Goal: Task Accomplishment & Management: Complete application form

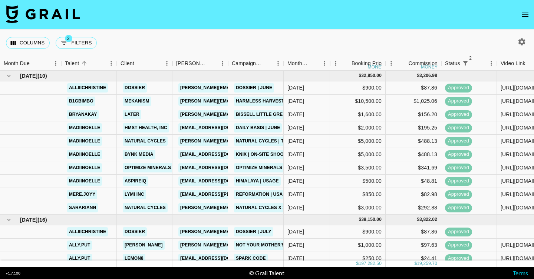
click at [521, 38] on icon "button" at bounding box center [521, 41] width 9 height 9
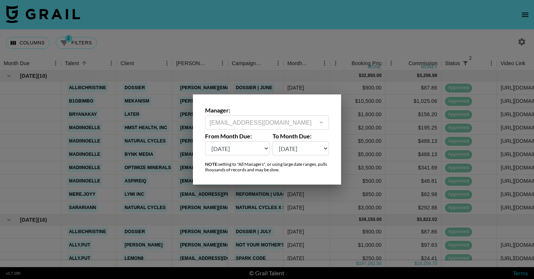
click at [253, 150] on select "[DATE] Aug '[DATE] Jun '[DATE] Apr '[DATE] Feb '[DATE] Dec '[DATE] Oct '[DATE] …" at bounding box center [237, 149] width 64 height 14
select select "[DATE]"
click at [205, 142] on select "[DATE] Aug '[DATE] Jun '[DATE] Apr '[DATE] Feb '[DATE] Dec '[DATE] Oct '[DATE] …" at bounding box center [237, 149] width 64 height 14
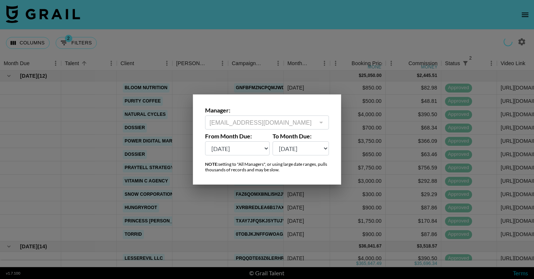
click at [283, 42] on div at bounding box center [267, 139] width 534 height 279
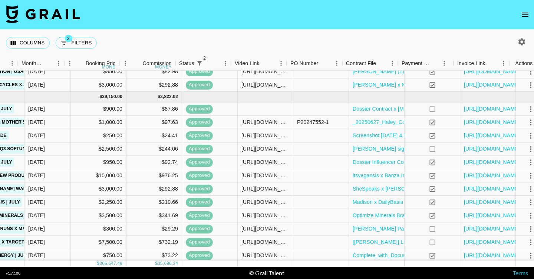
scroll to position [1177, 266]
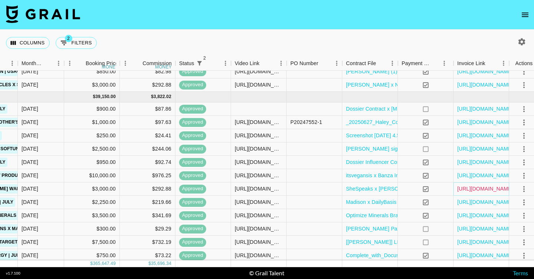
click at [481, 191] on link "[URL][DOMAIN_NAME]" at bounding box center [485, 188] width 56 height 7
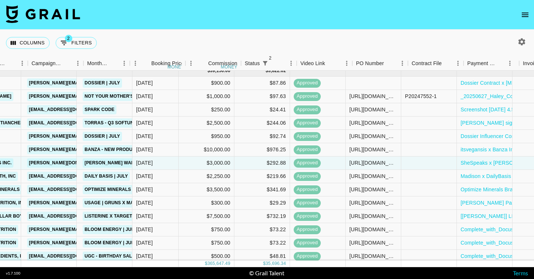
scroll to position [1203, 271]
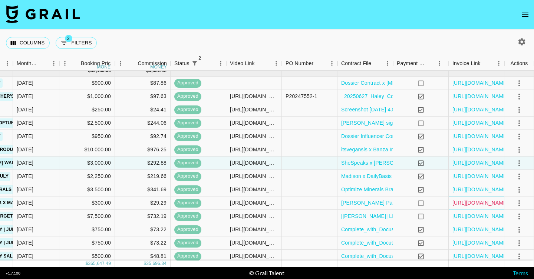
click at [473, 203] on link "[URL][DOMAIN_NAME]" at bounding box center [480, 202] width 56 height 7
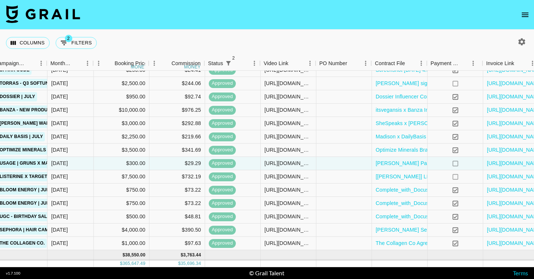
scroll to position [1243, 237]
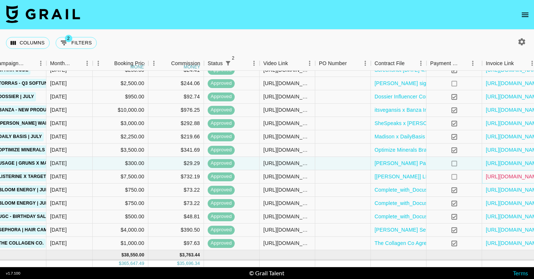
click at [502, 179] on link "[URL][DOMAIN_NAME]" at bounding box center [513, 176] width 56 height 7
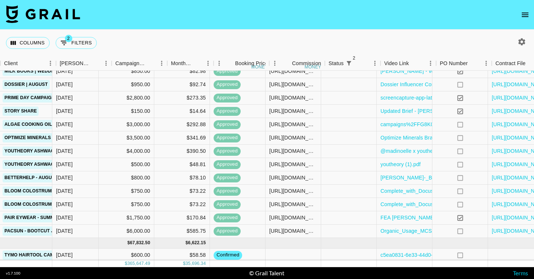
scroll to position [1506, 271]
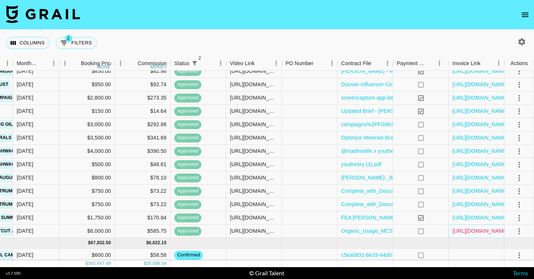
click at [479, 234] on link "[URL][DOMAIN_NAME]" at bounding box center [480, 231] width 56 height 7
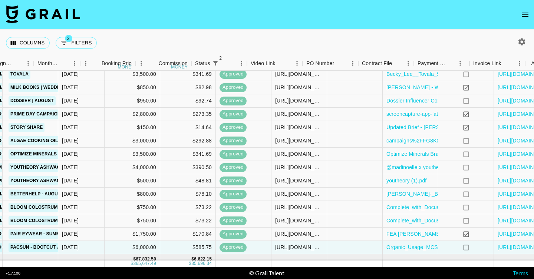
scroll to position [1490, 254]
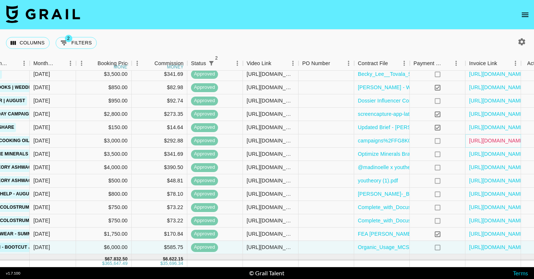
click at [496, 144] on link "[URL][DOMAIN_NAME]" at bounding box center [497, 140] width 56 height 7
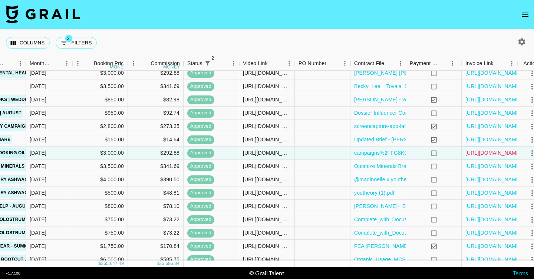
scroll to position [1477, 271]
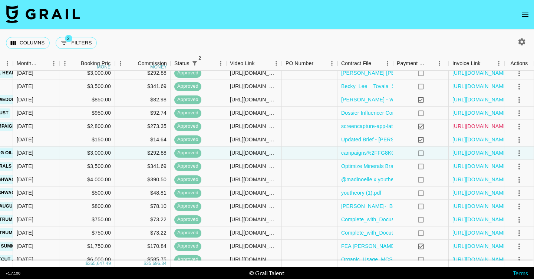
click at [468, 127] on link "[URL][DOMAIN_NAME]" at bounding box center [480, 126] width 56 height 7
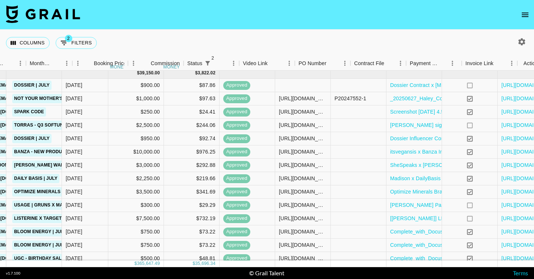
scroll to position [1201, 271]
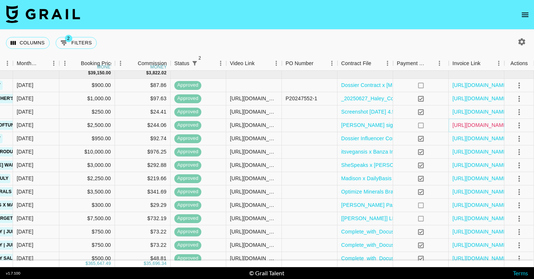
click at [491, 129] on link "[URL][DOMAIN_NAME]" at bounding box center [480, 125] width 56 height 7
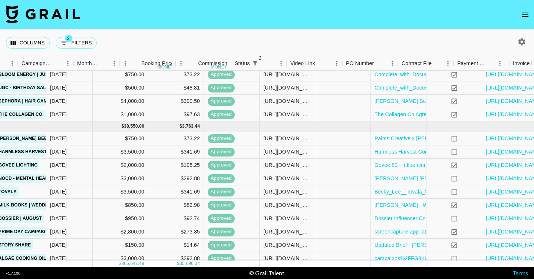
scroll to position [1372, 270]
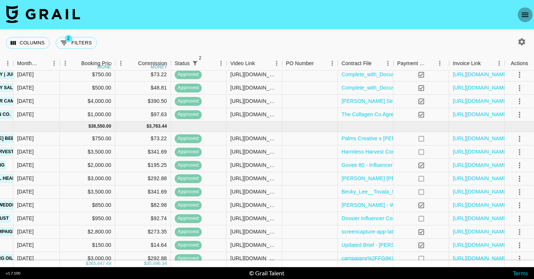
click at [523, 20] on button "open drawer" at bounding box center [524, 14] width 15 height 15
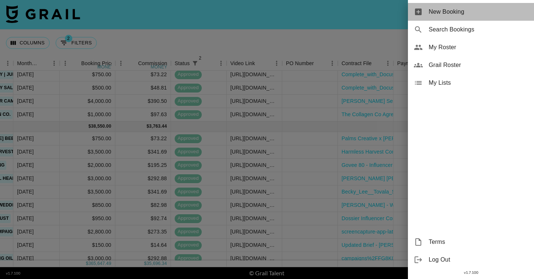
click at [465, 6] on div "New Booking" at bounding box center [471, 12] width 126 height 18
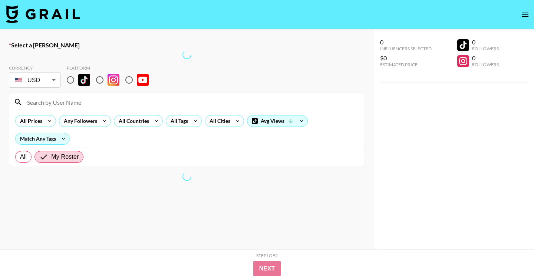
click at [99, 82] on input "radio" at bounding box center [100, 80] width 16 height 16
radio input "true"
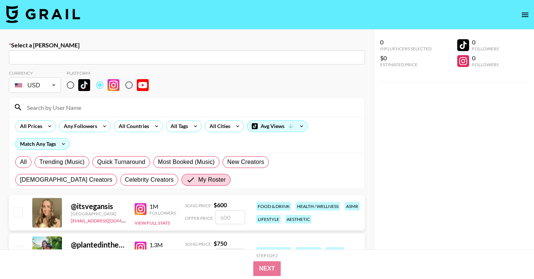
click at [104, 60] on input "text" at bounding box center [186, 57] width 347 height 9
paste input "[EMAIL_ADDRESS][DOMAIN_NAME]"
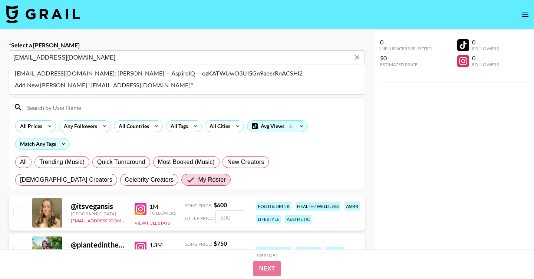
click at [187, 74] on li "himalaya@brand.aspireiq.com: Ysabel Duran -- AspireIQ -- ozKATWUwO3Ul5Gn9absrRn…" at bounding box center [187, 73] width 356 height 12
type input "himalaya@brand.aspireiq.com: Ysabel Duran -- AspireIQ -- ozKATWUwO3Ul5Gn9absrRn…"
click at [79, 110] on input at bounding box center [191, 108] width 337 height 12
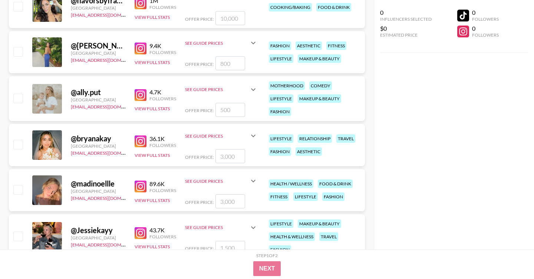
scroll to position [421, 0]
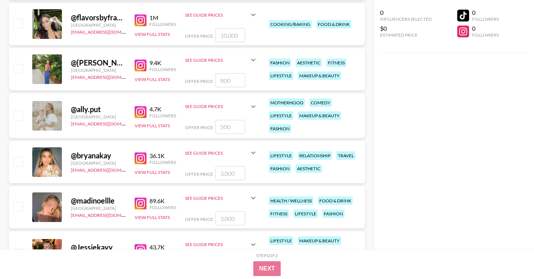
click at [20, 203] on input "checkbox" at bounding box center [17, 206] width 9 height 9
checkbox input "true"
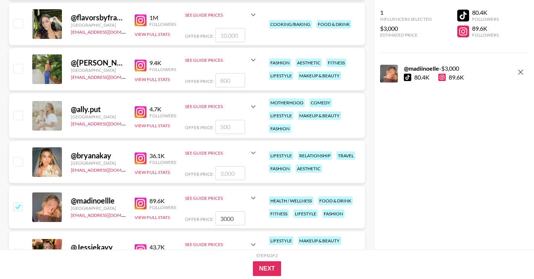
click at [227, 219] on input "3000" at bounding box center [230, 219] width 30 height 14
type input "3200"
click at [264, 266] on button "Next" at bounding box center [267, 269] width 29 height 15
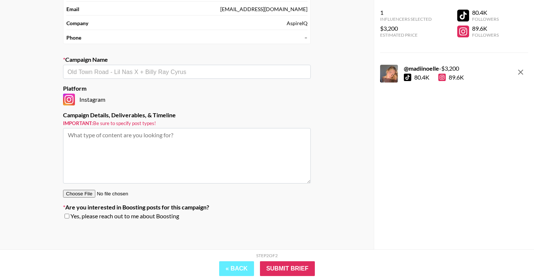
click at [100, 72] on input "text" at bounding box center [186, 72] width 239 height 9
click at [158, 134] on textarea at bounding box center [187, 156] width 248 height 56
paste textarea "Deliverable:​ 1x IG Reel Product:​ Ashwagandha Supplement Timeline:​ December/J…"
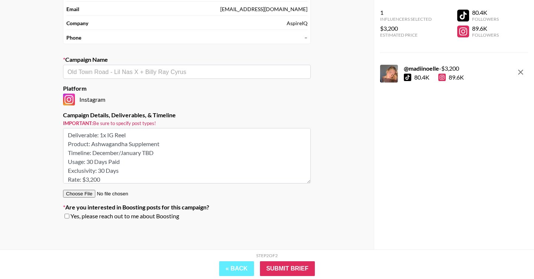
scroll to position [0, 0]
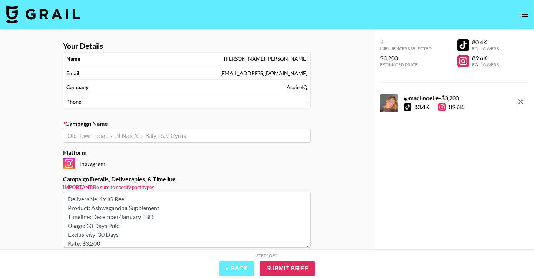
type textarea "Deliverable:​ 1x IG Reel Product:​ Ashwagandha Supplement Timeline:​ December/J…"
click at [137, 138] on input "text" at bounding box center [186, 136] width 239 height 9
paste input "Himalaya - New Year Campaign @madiinoelle"
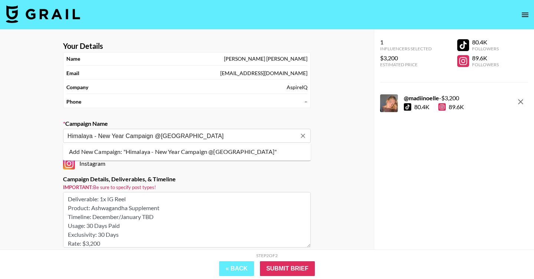
drag, startPoint x: 154, startPoint y: 137, endPoint x: 222, endPoint y: 137, distance: 68.2
click at [222, 137] on input "Himalaya - New Year Campaign @madiinoelle" at bounding box center [181, 136] width 229 height 9
click at [210, 157] on li "Add New Campaign: "Himalaya - New Year Campaign"" at bounding box center [187, 152] width 248 height 12
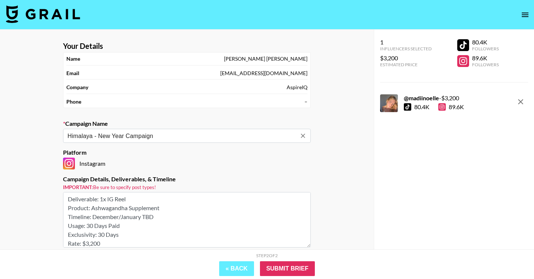
scroll to position [64, 0]
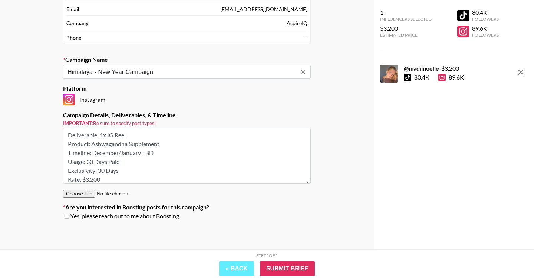
type input "Himalaya - New Year Campaign"
click at [67, 217] on input "checkbox" at bounding box center [66, 216] width 5 height 5
checkbox input "true"
click at [293, 266] on input "Submit Brief" at bounding box center [287, 269] width 55 height 15
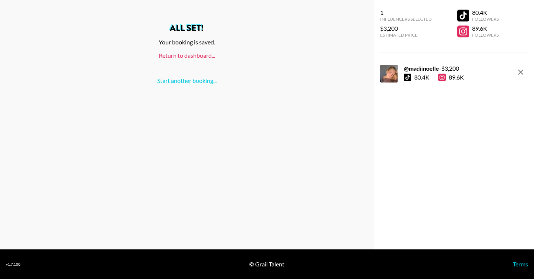
click at [192, 55] on link "Return to dashboard..." at bounding box center [187, 55] width 56 height 7
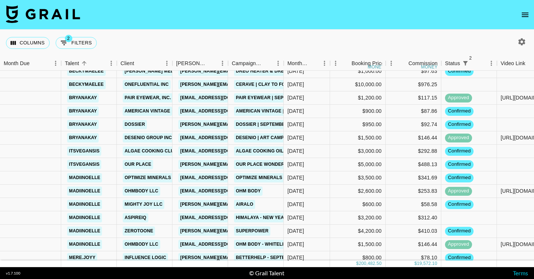
scroll to position [700, 0]
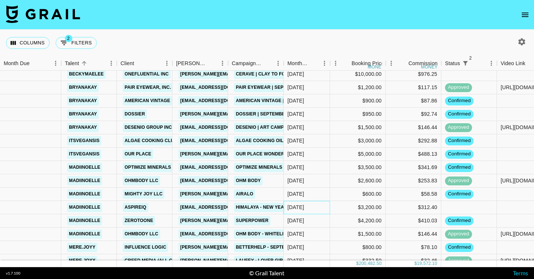
click at [322, 208] on div "[DATE]" at bounding box center [306, 207] width 46 height 13
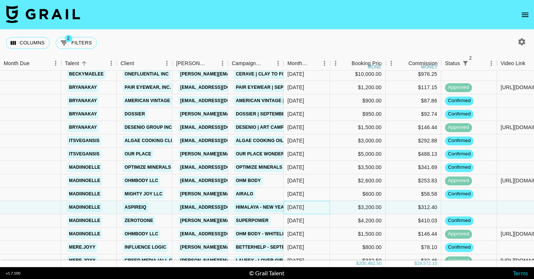
click at [322, 208] on div "[DATE]" at bounding box center [306, 207] width 46 height 13
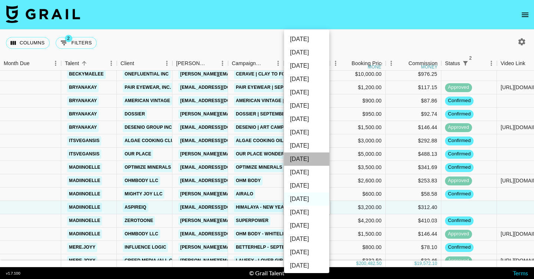
click at [313, 159] on li "[DATE]" at bounding box center [306, 159] width 45 height 13
type input "[DATE]"
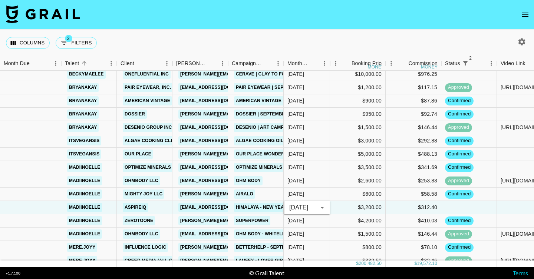
click at [335, 40] on div "Columns 2 Filters + Booking" at bounding box center [267, 43] width 534 height 27
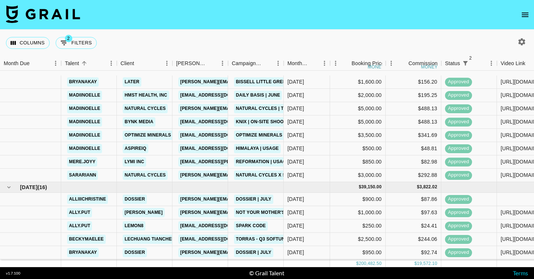
scroll to position [10, 0]
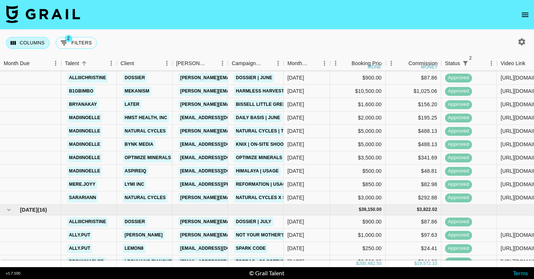
click at [31, 43] on button "Columns" at bounding box center [28, 43] width 44 height 12
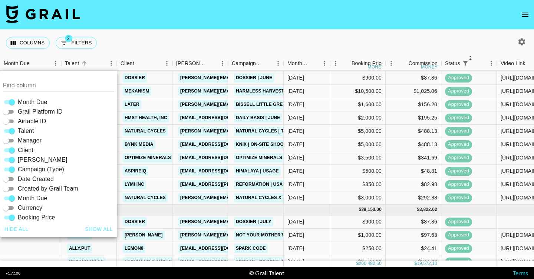
click at [10, 121] on input "Airtable ID" at bounding box center [6, 121] width 27 height 9
checkbox input "true"
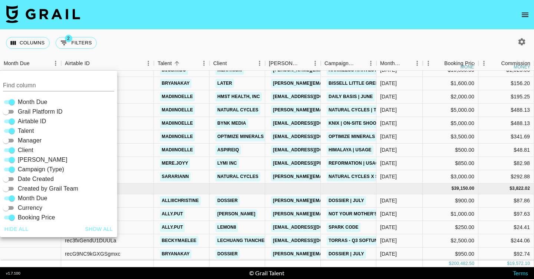
scroll to position [14, 0]
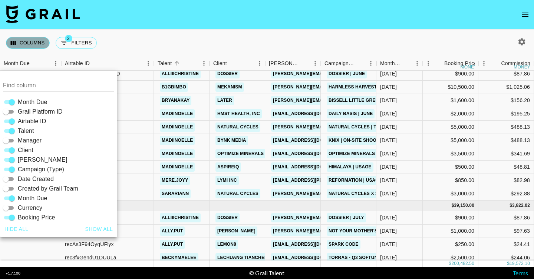
click at [31, 44] on button "Columns" at bounding box center [28, 43] width 44 height 12
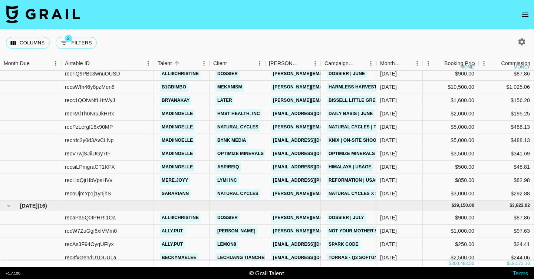
scroll to position [0, 0]
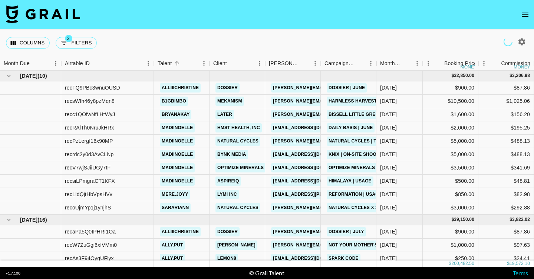
click at [34, 36] on div "Columns 2 Filters + Booking" at bounding box center [53, 43] width 94 height 27
click at [38, 44] on button "Columns" at bounding box center [28, 43] width 44 height 12
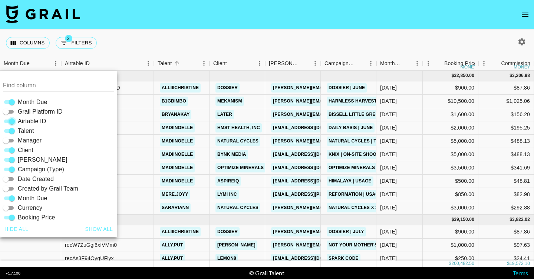
click at [11, 123] on input "Airtable ID" at bounding box center [12, 121] width 27 height 9
checkbox input "false"
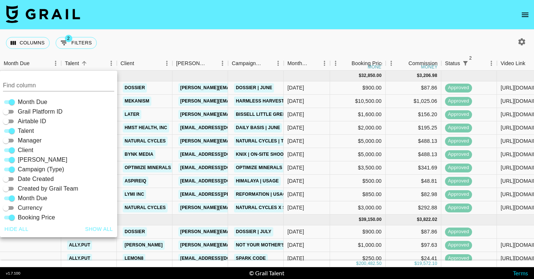
click at [196, 39] on div "Columns 2 Filters + Booking" at bounding box center [267, 43] width 534 height 27
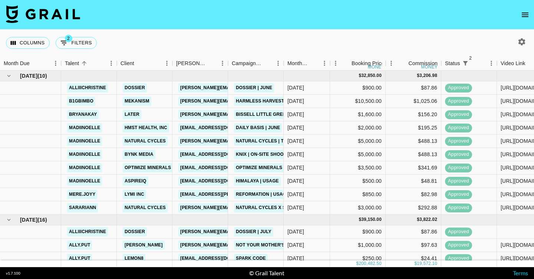
click at [186, 31] on div "Columns 2 Filters + Booking" at bounding box center [267, 43] width 534 height 27
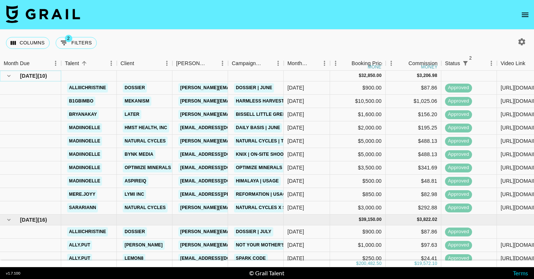
click at [10, 77] on icon "hide children" at bounding box center [9, 76] width 7 height 7
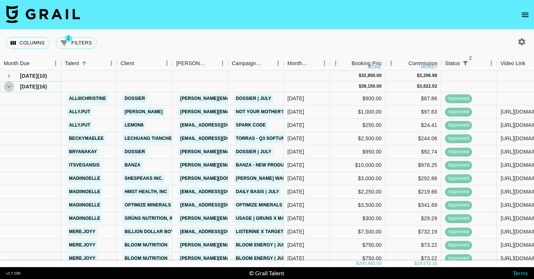
click at [8, 88] on icon "hide children" at bounding box center [9, 86] width 7 height 7
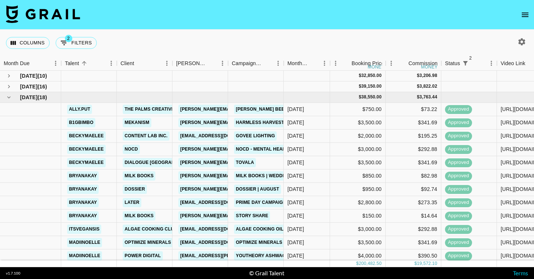
click at [521, 48] on div "Columns 2 Filters + Booking" at bounding box center [267, 43] width 534 height 27
click at [522, 41] on icon "button" at bounding box center [521, 41] width 9 height 9
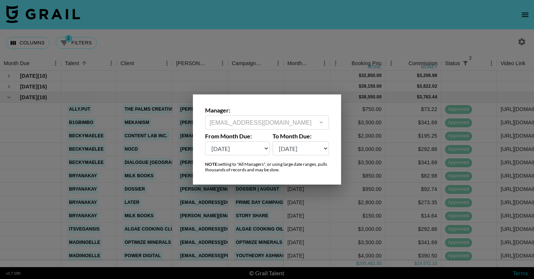
click at [243, 146] on select "[DATE] Aug '[DATE] Jun '[DATE] Apr '[DATE] Feb '[DATE] Dec '[DATE] Oct '[DATE] …" at bounding box center [237, 149] width 64 height 14
select select "[DATE]"
click at [205, 142] on select "[DATE] Aug '[DATE] Jun '[DATE] Apr '[DATE] Feb '[DATE] Dec '[DATE] Oct '[DATE] …" at bounding box center [237, 149] width 64 height 14
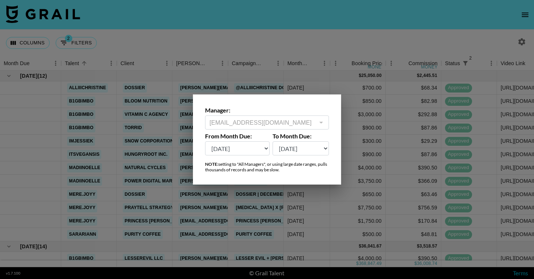
click at [331, 39] on div at bounding box center [267, 139] width 534 height 279
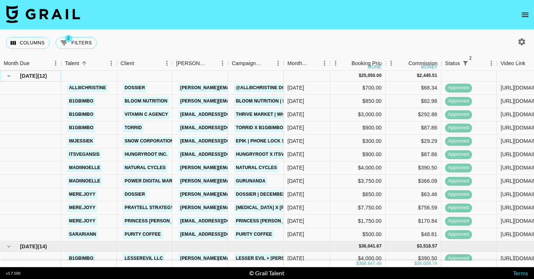
click at [8, 77] on icon "hide children" at bounding box center [9, 76] width 7 height 7
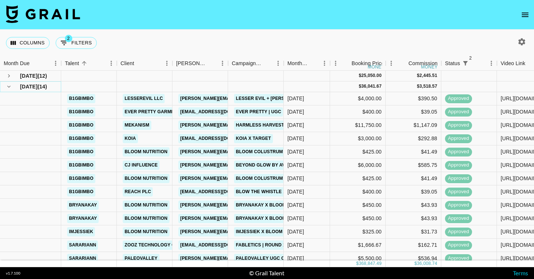
click at [9, 85] on icon "hide children" at bounding box center [9, 86] width 7 height 7
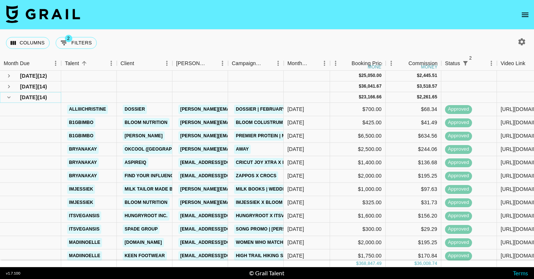
click at [9, 95] on icon "hide children" at bounding box center [9, 97] width 7 height 7
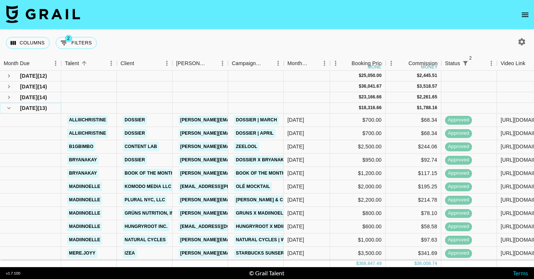
click at [9, 109] on icon "hide children" at bounding box center [8, 108] width 3 height 2
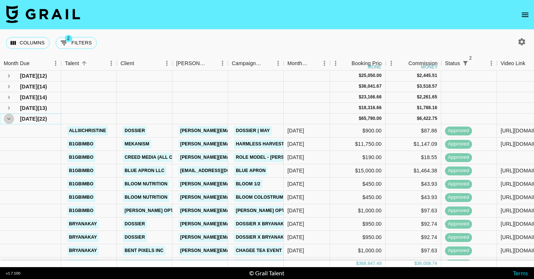
click at [10, 121] on icon "hide children" at bounding box center [9, 119] width 7 height 7
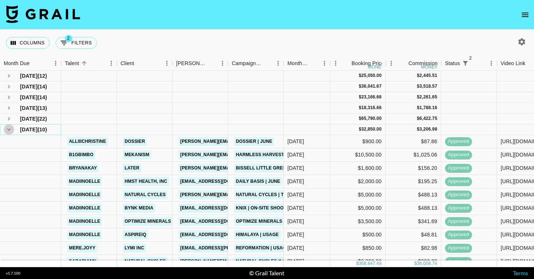
click at [10, 128] on icon "hide children" at bounding box center [9, 129] width 7 height 7
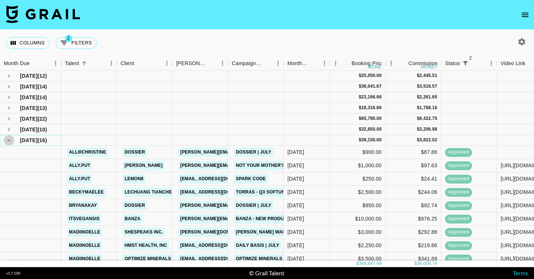
click at [9, 141] on icon "hide children" at bounding box center [8, 140] width 3 height 2
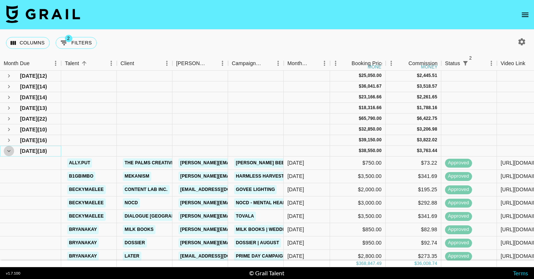
click at [9, 150] on icon "hide children" at bounding box center [9, 151] width 7 height 7
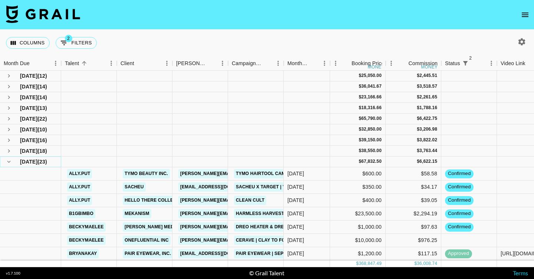
click at [9, 161] on icon "hide children" at bounding box center [9, 162] width 7 height 7
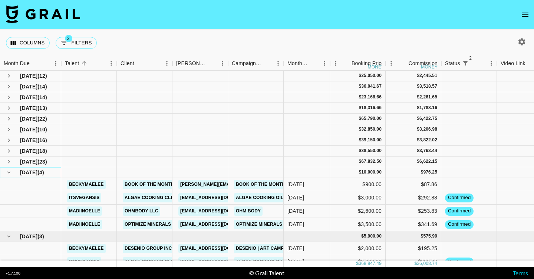
click at [9, 175] on icon "hide children" at bounding box center [9, 172] width 7 height 7
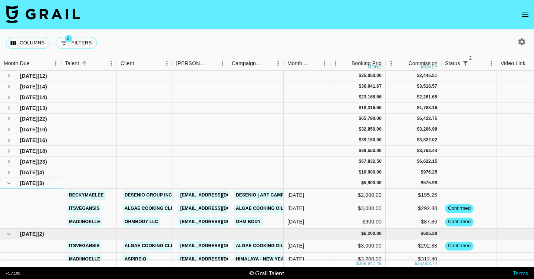
click at [9, 183] on icon "hide children" at bounding box center [8, 183] width 3 height 2
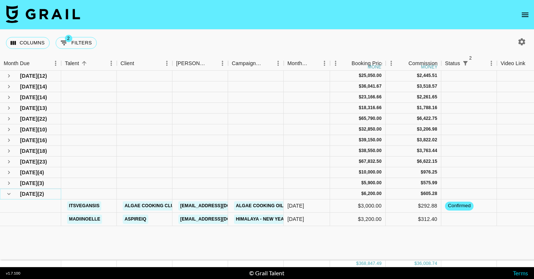
click at [9, 194] on icon "hide children" at bounding box center [9, 194] width 7 height 7
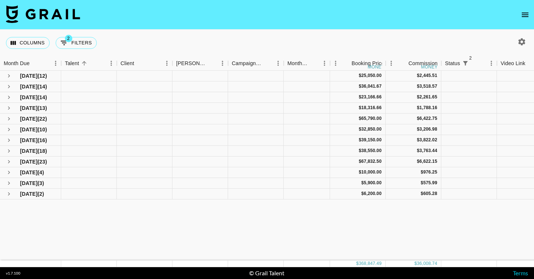
click at [190, 33] on div "Columns 2 Filters + Booking" at bounding box center [267, 43] width 534 height 27
